Goal: Information Seeking & Learning: Learn about a topic

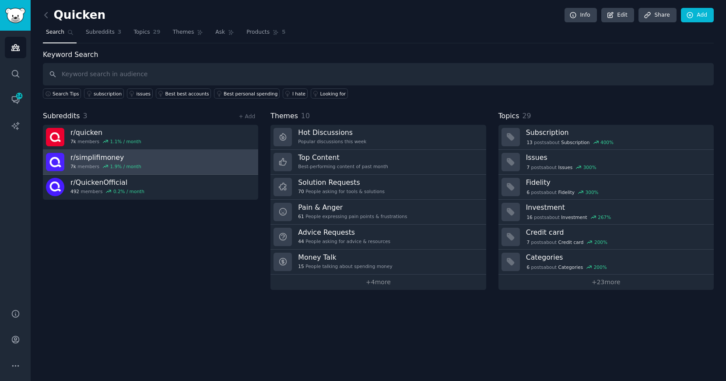
click at [82, 158] on h3 "r/ simplifimoney" at bounding box center [105, 157] width 71 height 9
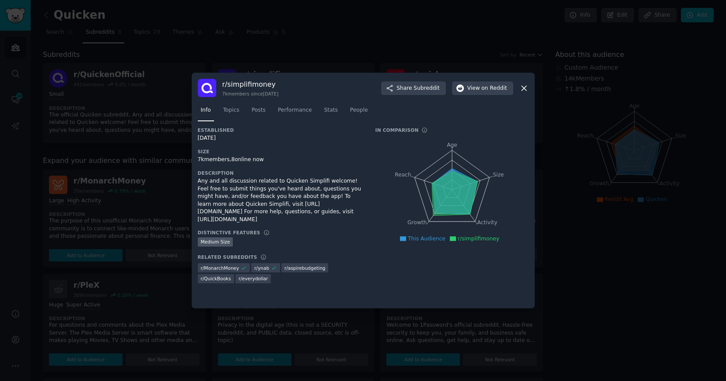
click at [525, 88] on icon at bounding box center [524, 88] width 9 height 9
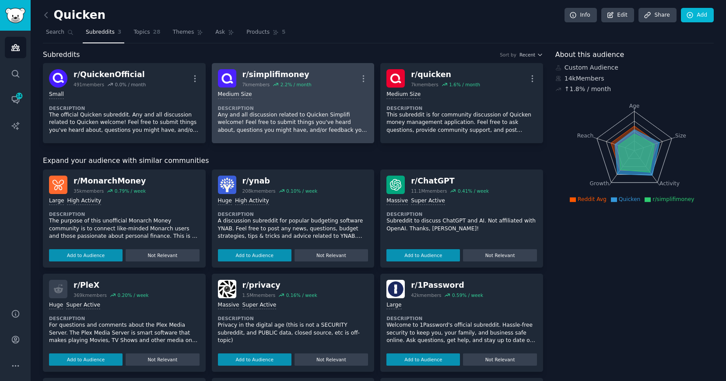
click at [275, 73] on div "r/ simplifimoney" at bounding box center [277, 74] width 69 height 11
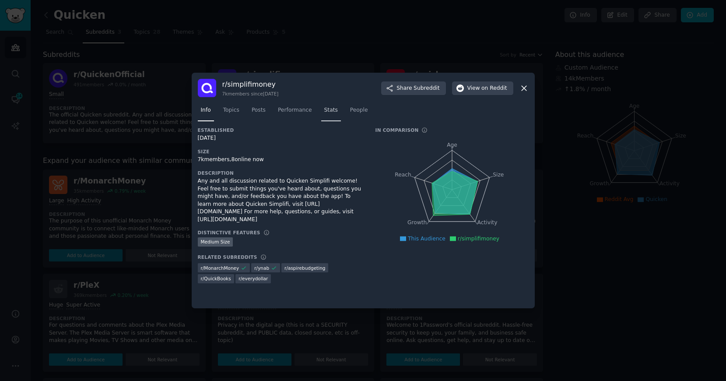
click at [332, 113] on span "Stats" at bounding box center [331, 110] width 14 height 8
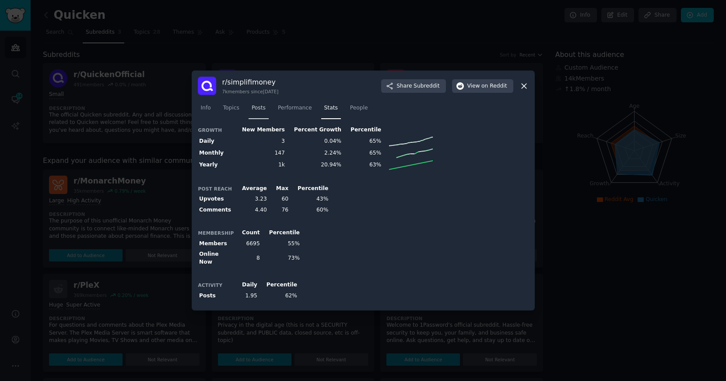
click at [258, 112] on span "Posts" at bounding box center [259, 108] width 14 height 8
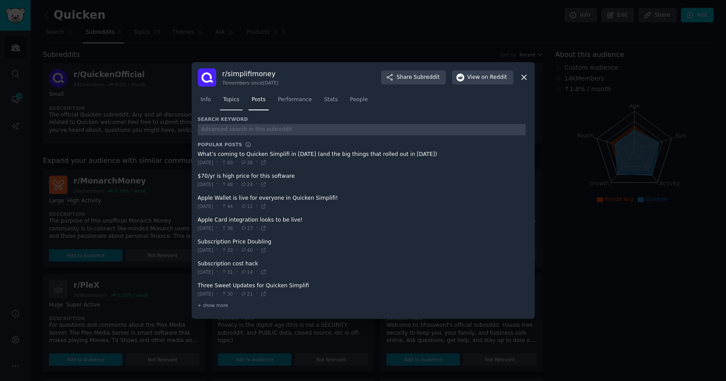
click at [226, 102] on span "Topics" at bounding box center [231, 100] width 16 height 8
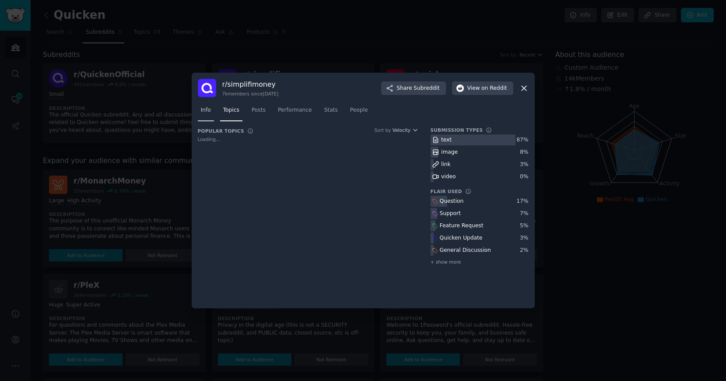
click at [203, 106] on span "Info" at bounding box center [206, 110] width 10 height 8
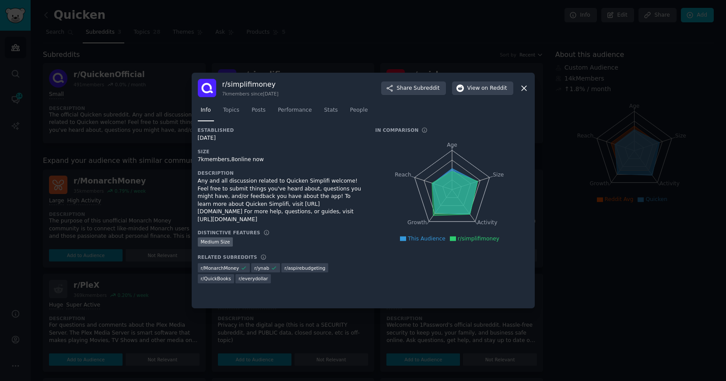
click at [523, 87] on icon at bounding box center [524, 88] width 5 height 5
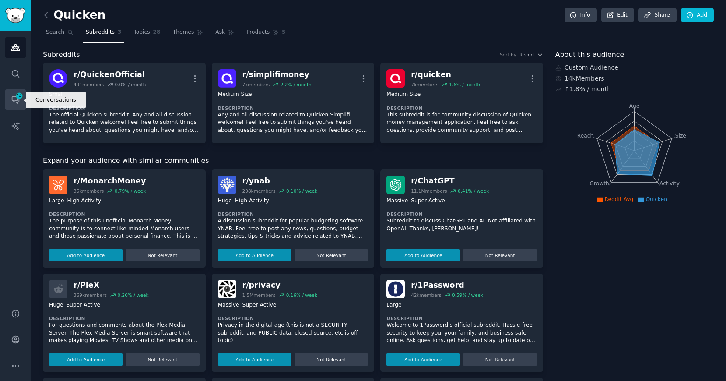
click at [15, 101] on icon "Sidebar" at bounding box center [15, 99] width 9 height 9
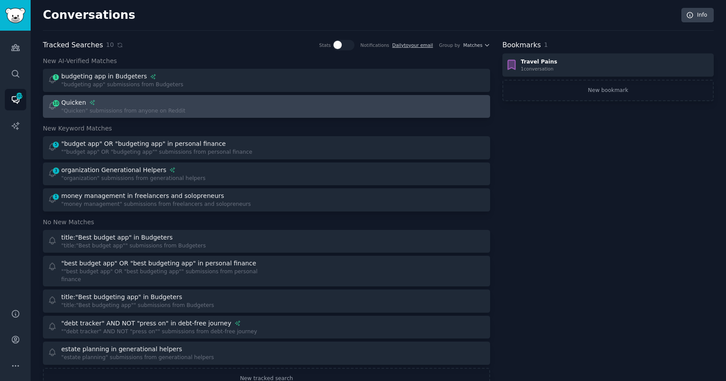
click at [93, 109] on div ""Quicken" submissions from anyone on Reddit" at bounding box center [123, 111] width 124 height 8
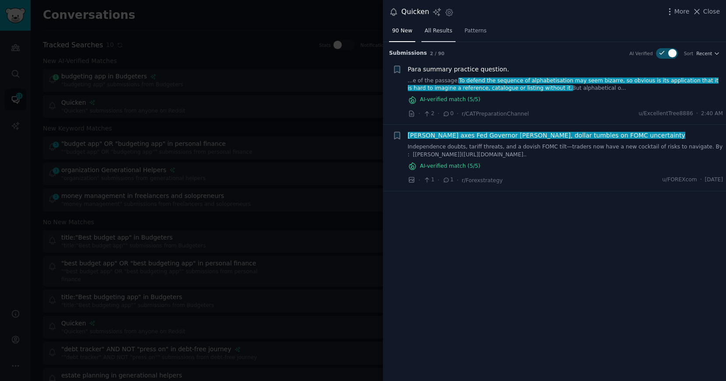
click at [434, 32] on span "All Results" at bounding box center [439, 31] width 28 height 8
click at [469, 29] on span "Patterns" at bounding box center [476, 31] width 22 height 8
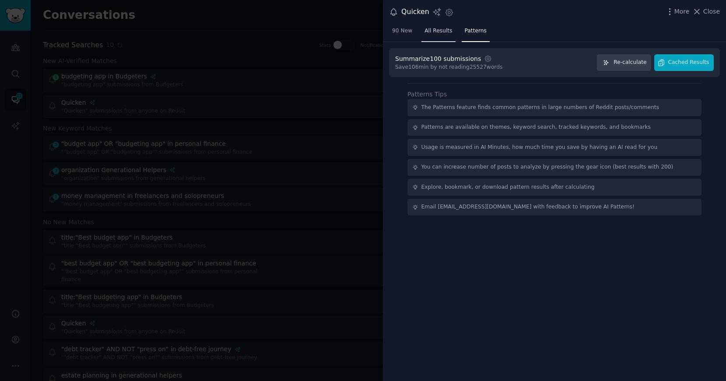
click at [436, 32] on span "All Results" at bounding box center [439, 31] width 28 height 8
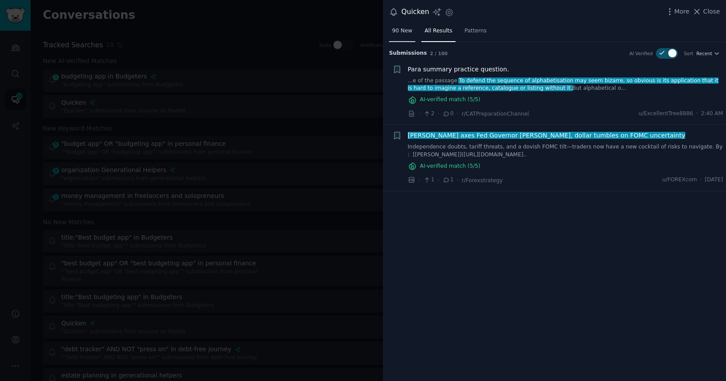
click at [408, 32] on span "90 New" at bounding box center [402, 31] width 20 height 8
click at [469, 30] on span "Patterns" at bounding box center [476, 31] width 22 height 8
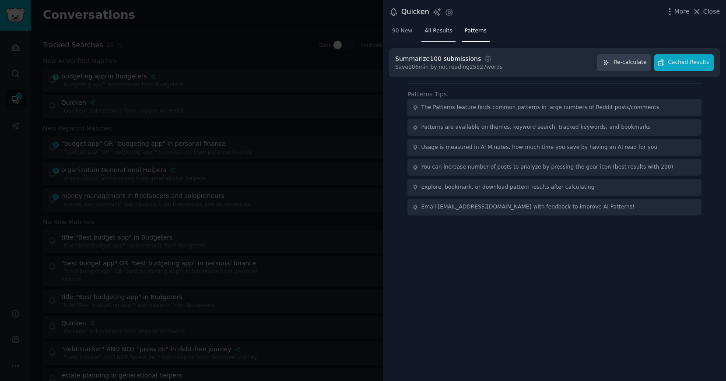
click at [442, 30] on span "All Results" at bounding box center [439, 31] width 28 height 8
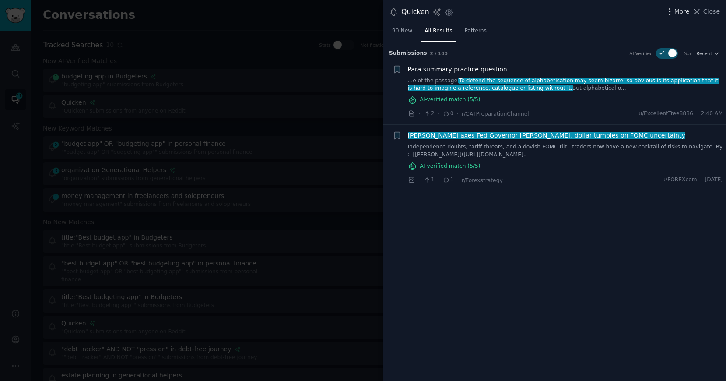
click at [680, 11] on span "More" at bounding box center [682, 11] width 15 height 9
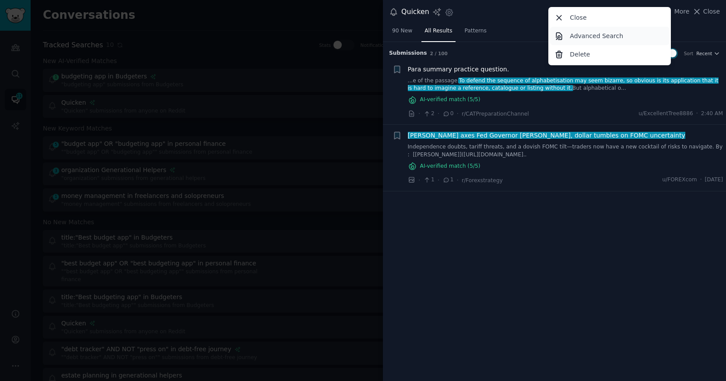
click at [612, 36] on p "Advanced Search" at bounding box center [596, 36] width 53 height 9
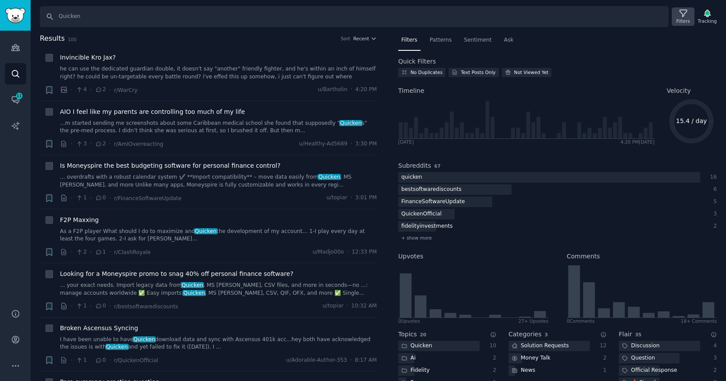
click at [679, 17] on icon at bounding box center [683, 13] width 9 height 9
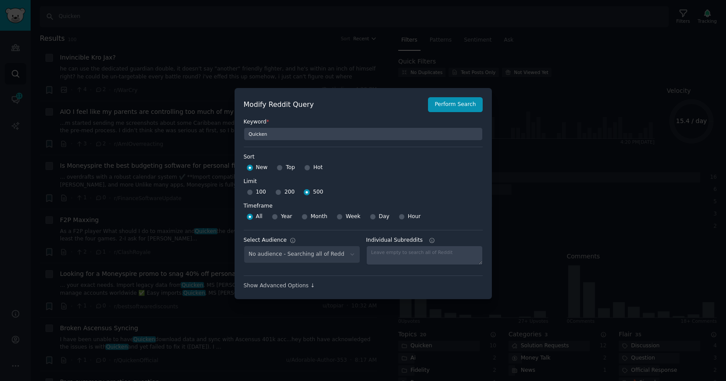
scroll to position [6, 0]
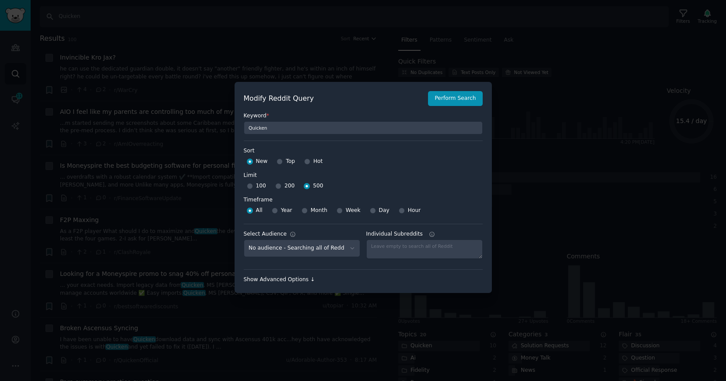
click at [299, 278] on div "Show Advanced Options ↓" at bounding box center [363, 280] width 239 height 8
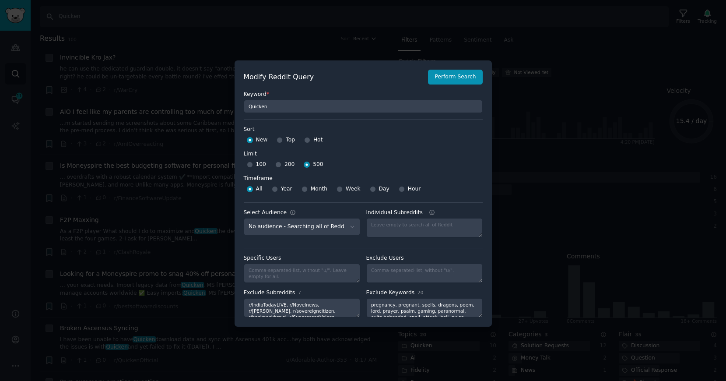
scroll to position [12, 0]
click at [161, 179] on div at bounding box center [363, 190] width 726 height 381
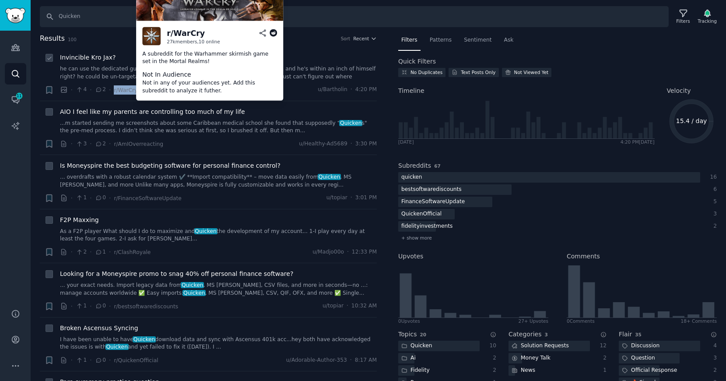
drag, startPoint x: 139, startPoint y: 90, endPoint x: 114, endPoint y: 94, distance: 25.2
click at [114, 94] on div "· 4 · 2 · r/WarCry u/Bartholin · 4:20 PM" at bounding box center [218, 89] width 317 height 9
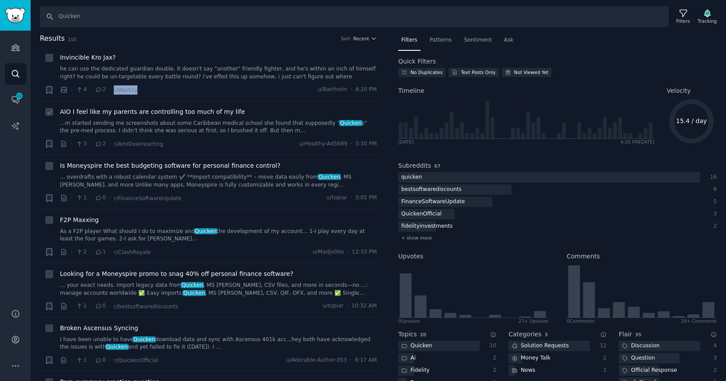
copy span "r/WarCry"
click at [446, 39] on span "Patterns" at bounding box center [441, 40] width 22 height 8
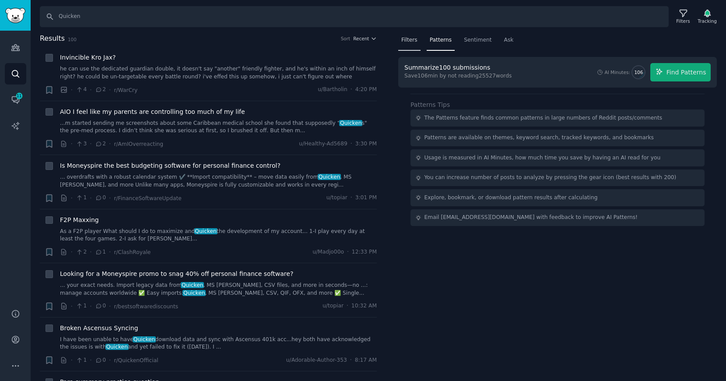
click at [411, 39] on span "Filters" at bounding box center [410, 40] width 16 height 8
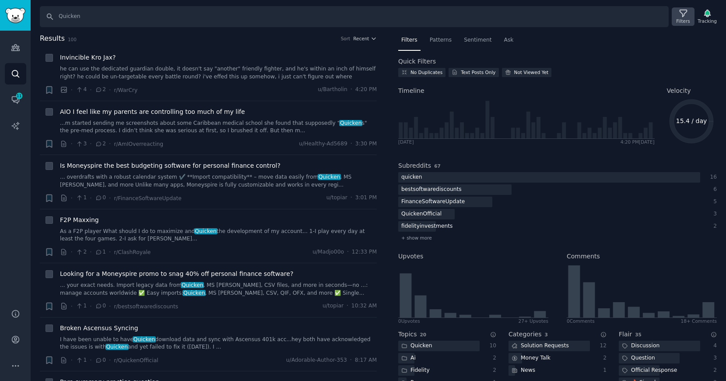
click at [683, 15] on icon at bounding box center [683, 13] width 9 height 9
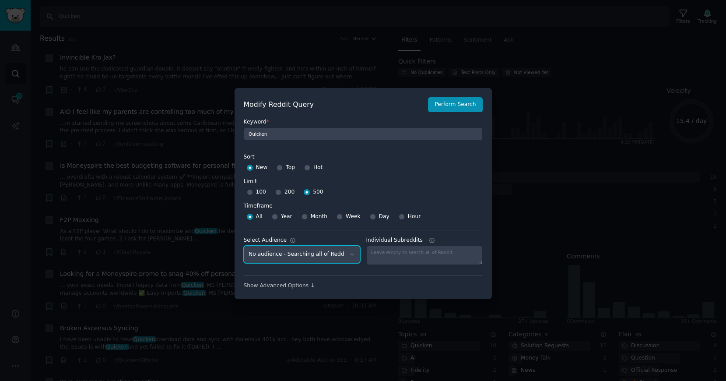
click at [340, 256] on select "No audience - Searching all of Reddit copilot money - 1 Subreddit YNAB - 1 Subr…" at bounding box center [302, 255] width 116 height 18
click at [282, 288] on div "Show Advanced Options ↓" at bounding box center [363, 286] width 239 height 8
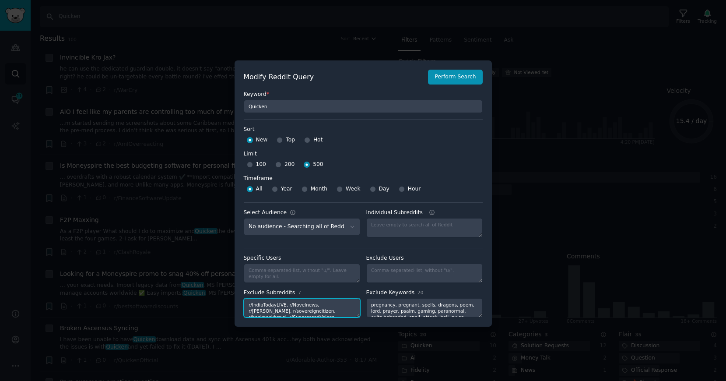
click at [314, 308] on textarea "r/IndiaTodayLIVE, r/Novelnews, r/Tantra, r/sovereigncitizen, r/backpackbrawl, r…" at bounding box center [302, 307] width 116 height 19
click at [328, 309] on textarea "r/IndiaTodayLIVE, r/Novelnews, r/Tantra, r/sovereigncitizen, r/backpackbrawl, r…" at bounding box center [302, 307] width 116 height 19
click at [328, 312] on textarea "r/IndiaTodayLIVE, r/Novelnews, r/Tantra, r/sovereigncitizen, r/backpackbrawl, r…" at bounding box center [302, 307] width 116 height 19
paste textarea "r/WarCry"
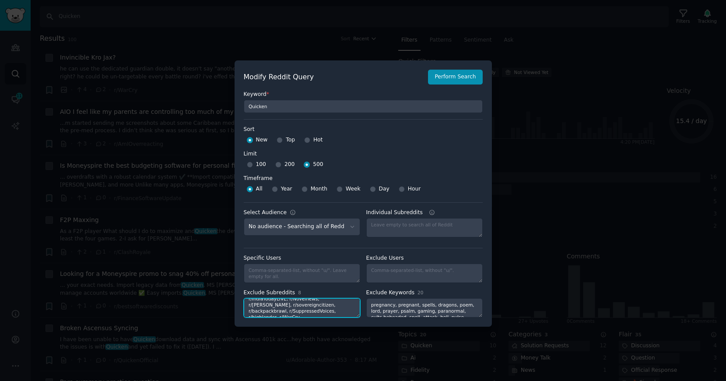
type textarea "r/IndiaTodayLIVE, r/Novelnews, r/Tantra, r/sovereigncitizen, r/backpackbrawl, r…"
click at [388, 80] on h2 "Modify Reddit Query" at bounding box center [334, 77] width 180 height 11
click at [302, 192] on div at bounding box center [305, 189] width 6 height 8
click at [302, 190] on input "Month" at bounding box center [305, 189] width 6 height 6
radio input "true"
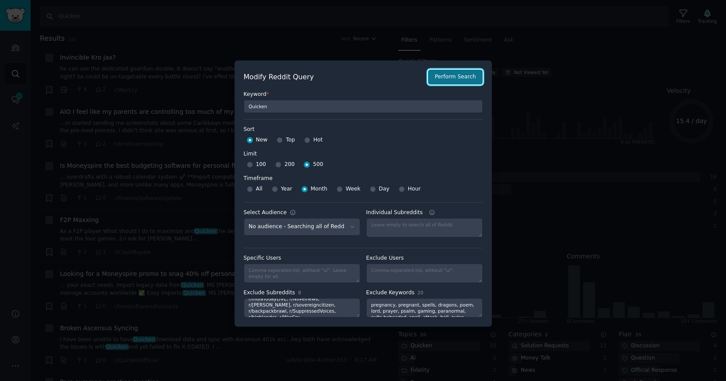
click at [446, 83] on button "Perform Search" at bounding box center [455, 77] width 54 height 15
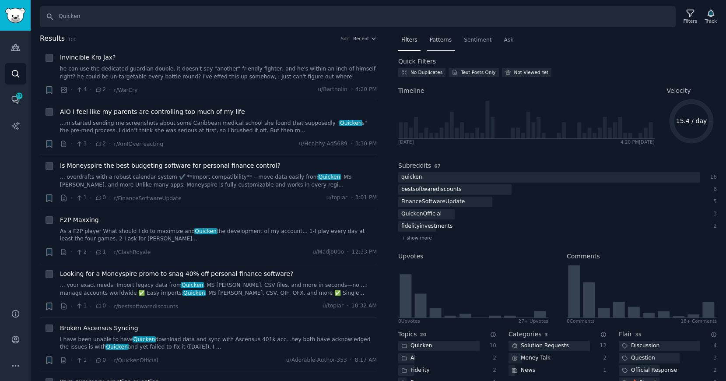
click at [436, 38] on span "Patterns" at bounding box center [441, 40] width 22 height 8
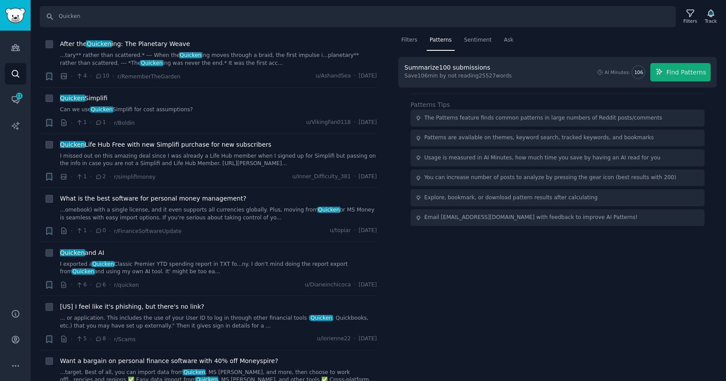
scroll to position [661, 0]
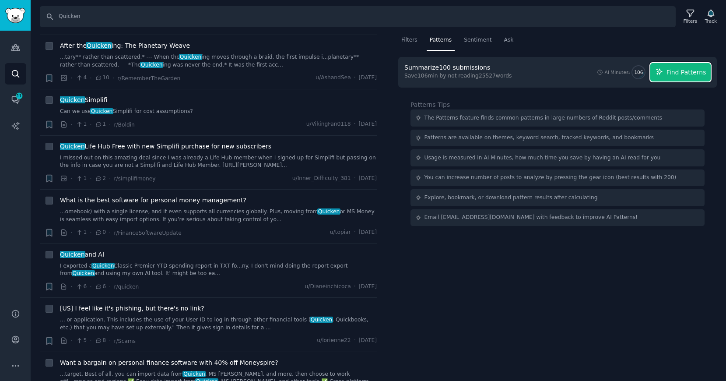
click at [675, 72] on span "Find Patterns" at bounding box center [687, 72] width 40 height 9
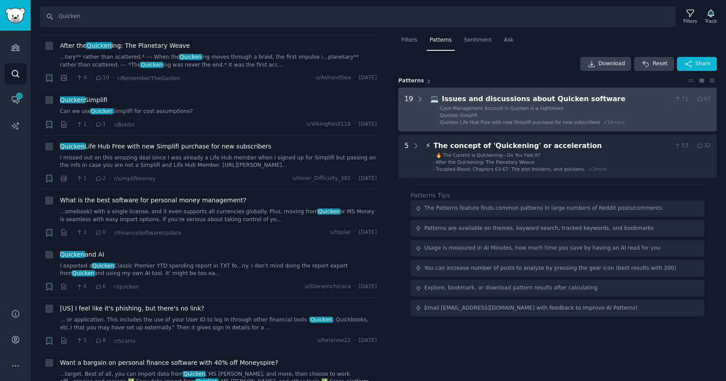
click at [463, 112] on ul "- Cash Management Account in Quicken is a nightmare - Quicken Simplifi - Quicke…" at bounding box center [571, 115] width 280 height 20
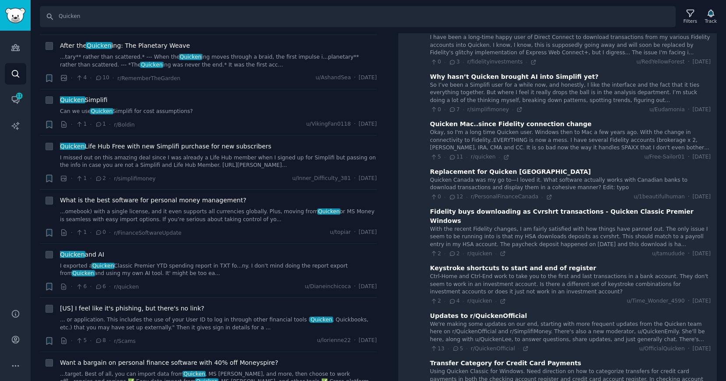
scroll to position [662, 0]
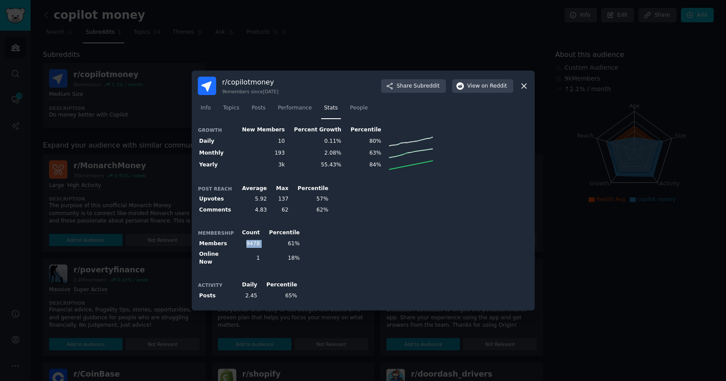
click at [525, 86] on icon at bounding box center [524, 86] width 5 height 5
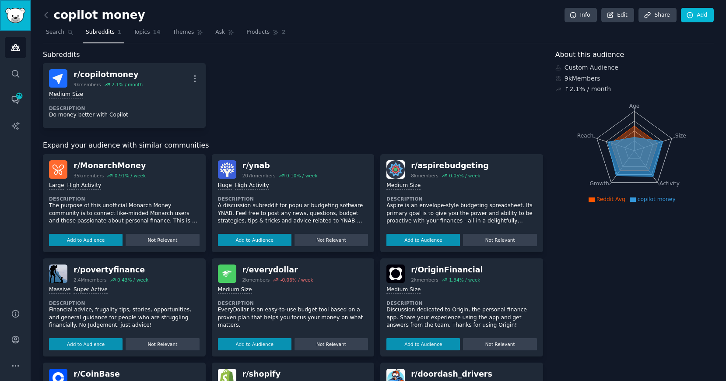
click at [19, 20] on img "Sidebar" at bounding box center [15, 15] width 20 height 15
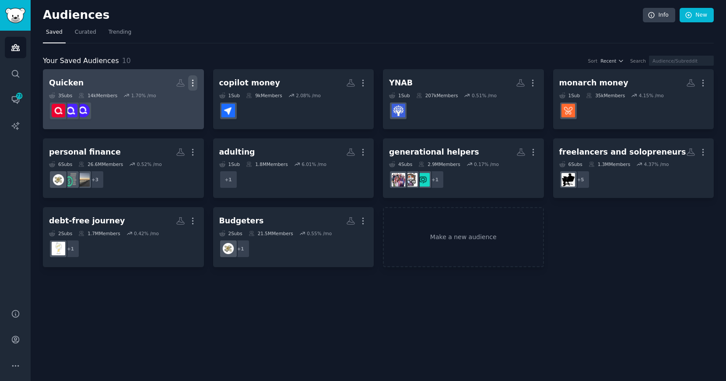
click at [195, 81] on icon "button" at bounding box center [192, 82] width 9 height 9
click at [168, 86] on p "View" at bounding box center [166, 85] width 14 height 9
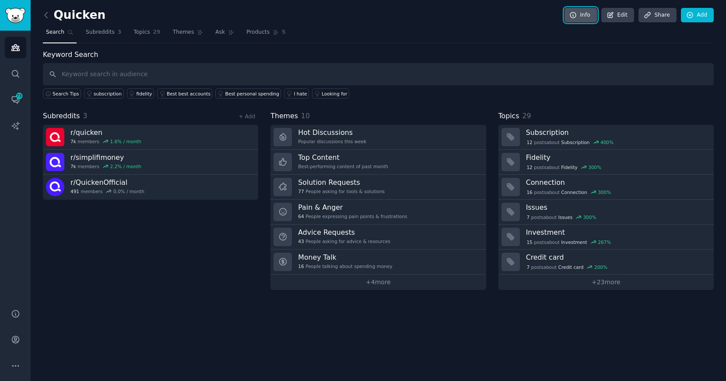
click at [584, 14] on link "Info" at bounding box center [581, 15] width 32 height 15
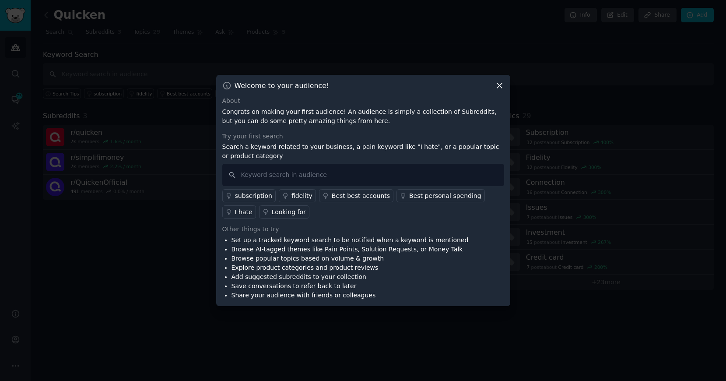
click at [499, 91] on div "Welcome to your audience! About Congrats on making your first audience! An audi…" at bounding box center [363, 190] width 294 height 231
click at [498, 87] on icon at bounding box center [499, 86] width 5 height 5
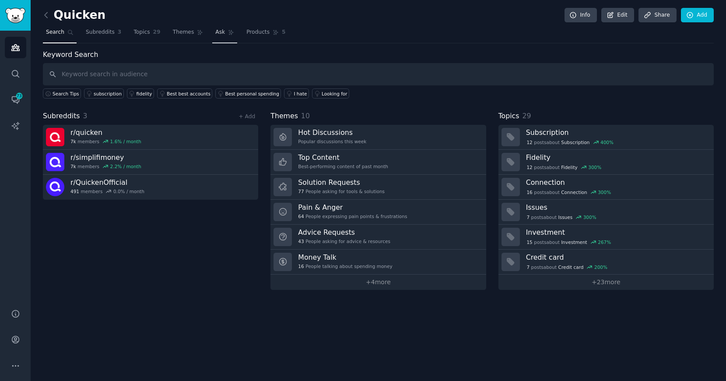
click at [223, 33] on link "Ask" at bounding box center [224, 34] width 25 height 18
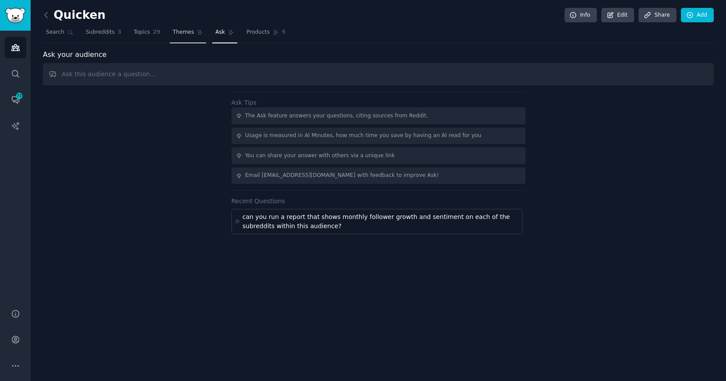
click at [187, 35] on span "Themes" at bounding box center [183, 32] width 21 height 8
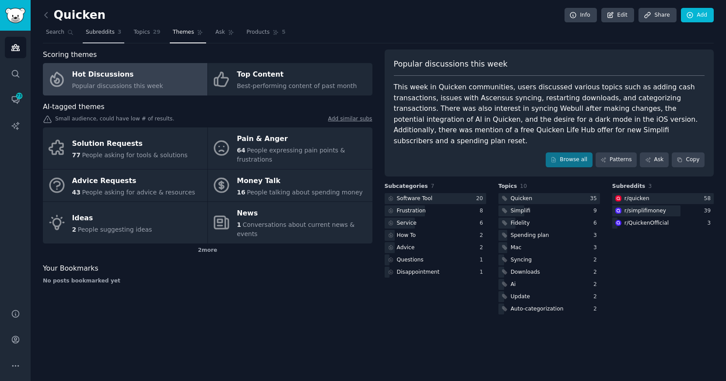
click at [107, 31] on span "Subreddits" at bounding box center [100, 32] width 29 height 8
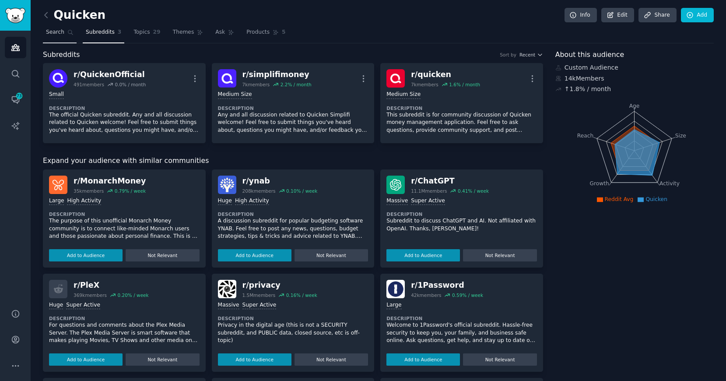
click at [58, 36] on link "Search" at bounding box center [60, 34] width 34 height 18
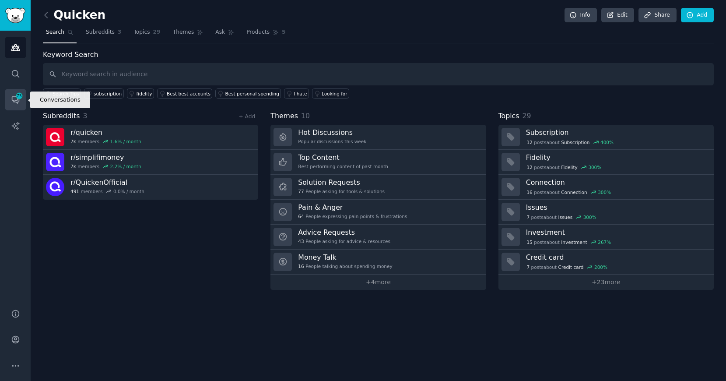
click at [16, 99] on icon "Sidebar" at bounding box center [19, 96] width 8 height 8
